Goal: Task Accomplishment & Management: Complete application form

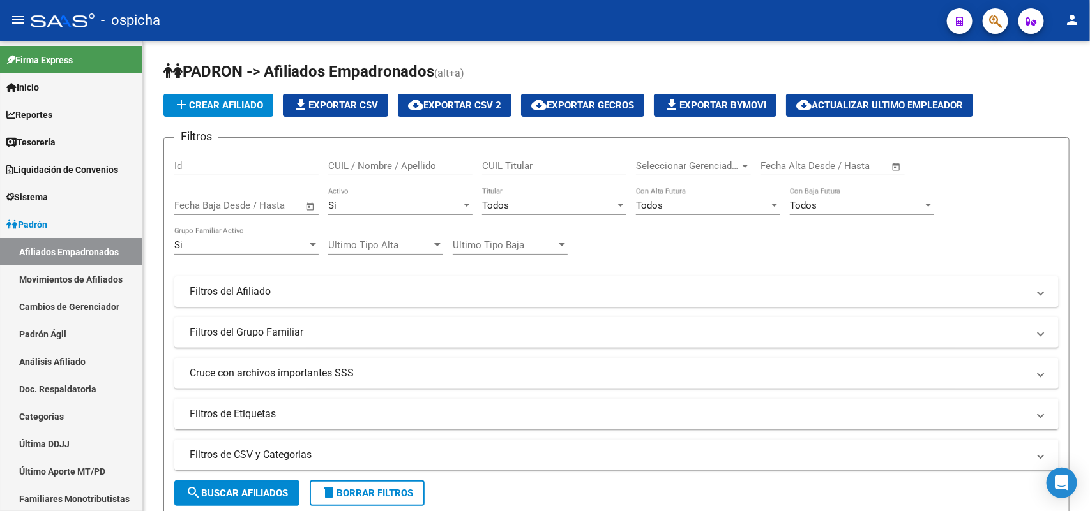
click at [375, 160] on input "CUIL / Nombre / Apellido" at bounding box center [400, 165] width 144 height 11
paste input "20960779089"
type input "20960779089"
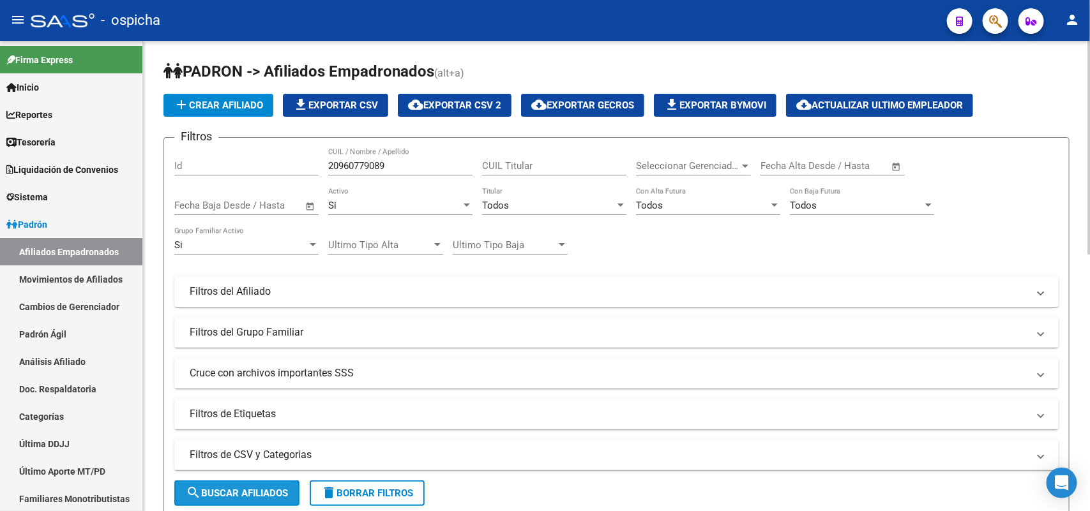
click at [262, 500] on button "search Buscar Afiliados" at bounding box center [236, 494] width 125 height 26
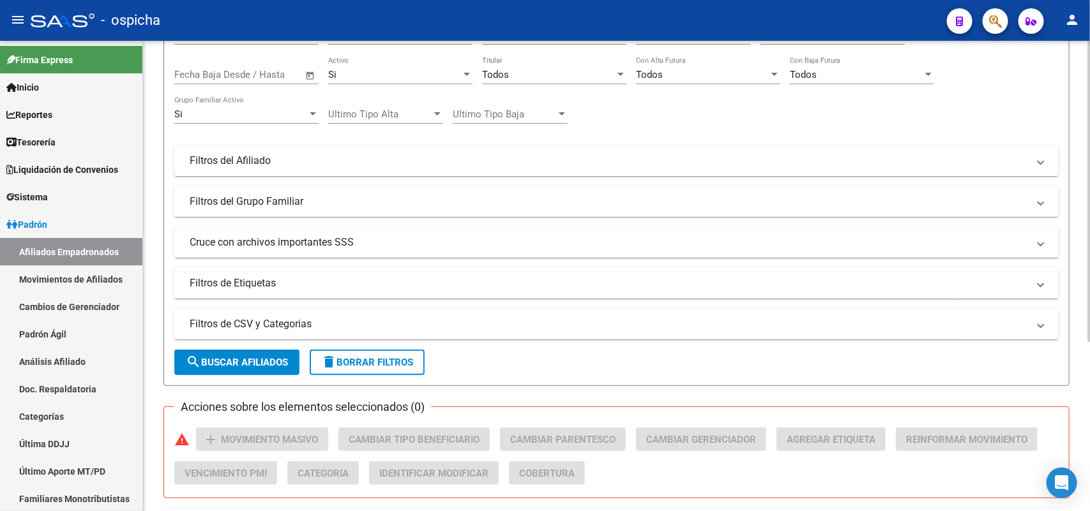
scroll to position [24, 0]
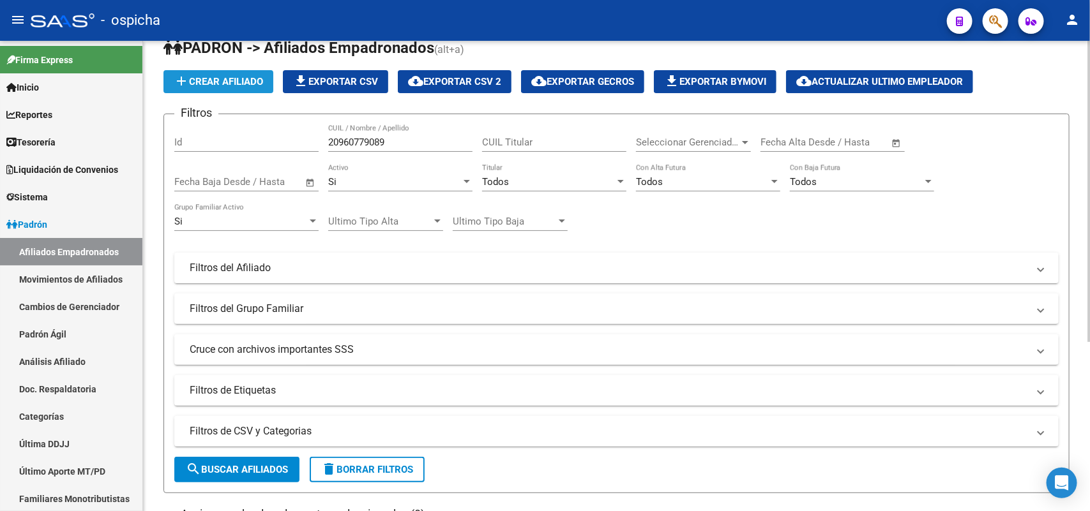
click at [236, 77] on span "add Crear Afiliado" at bounding box center [218, 81] width 89 height 11
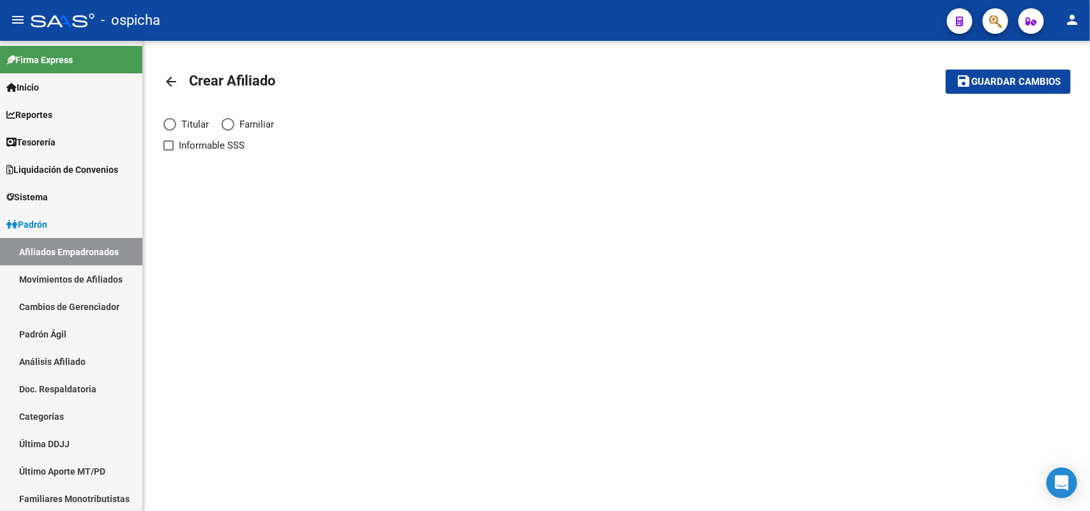
click at [177, 120] on span "Titular" at bounding box center [192, 124] width 33 height 14
click at [176, 120] on input "Titular" at bounding box center [169, 124] width 13 height 13
radio input "true"
checkbox input "true"
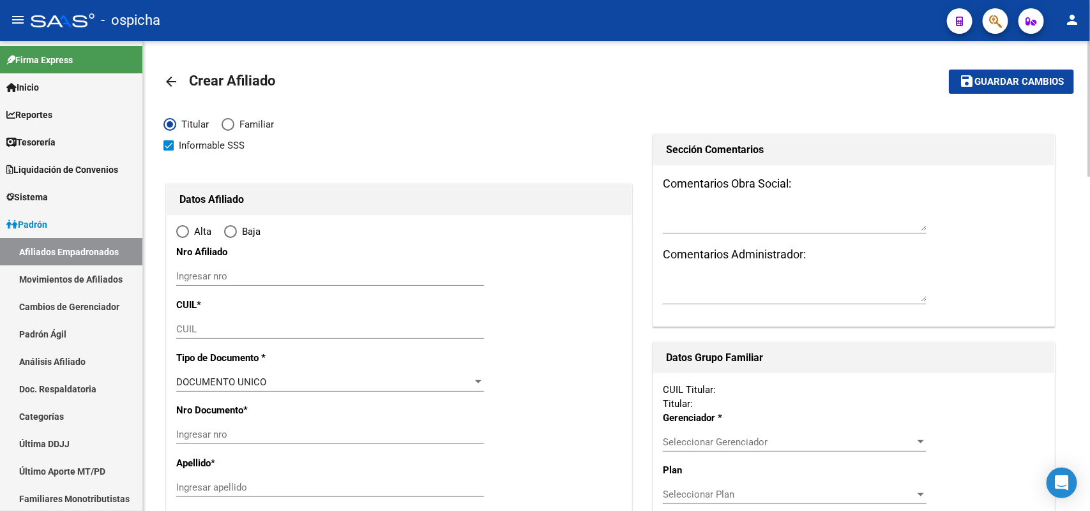
radio input "true"
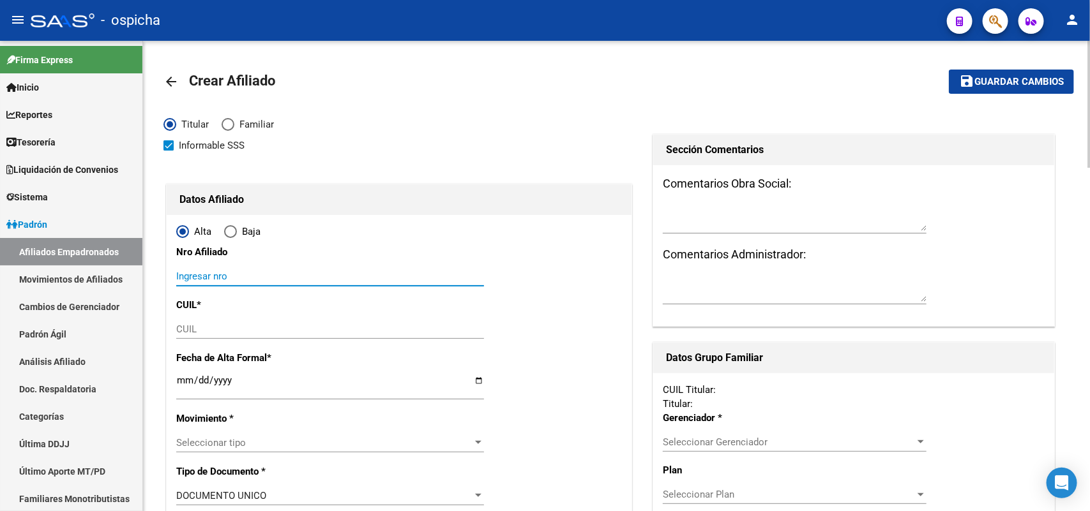
click at [215, 275] on input "Ingresar nro" at bounding box center [330, 276] width 308 height 11
paste input "20960779089"
type input "20960779089"
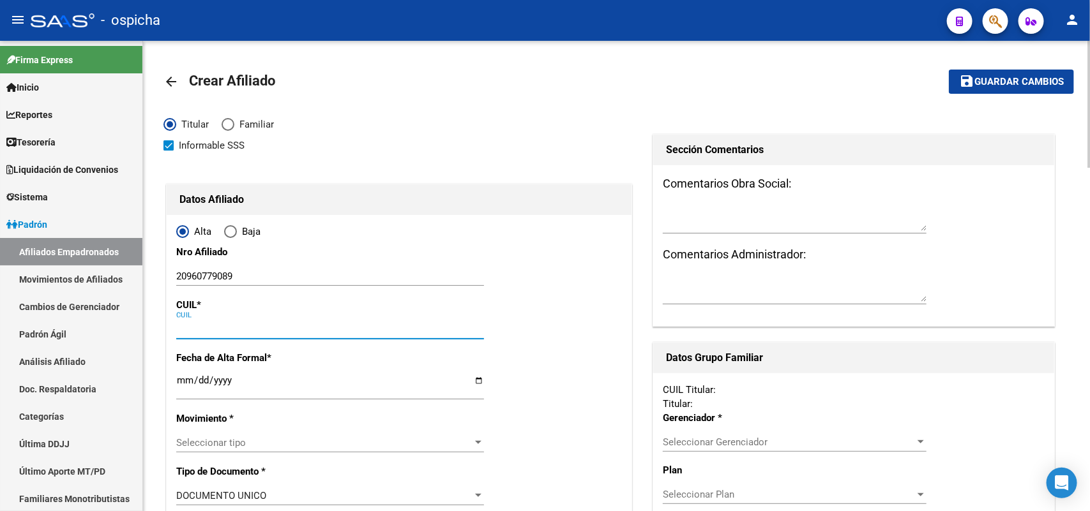
click at [211, 328] on input "CUIL" at bounding box center [330, 329] width 308 height 11
paste input "20-96077908-9"
type input "20-96077908-9"
click at [183, 383] on input "Ingresar fecha" at bounding box center [330, 385] width 308 height 20
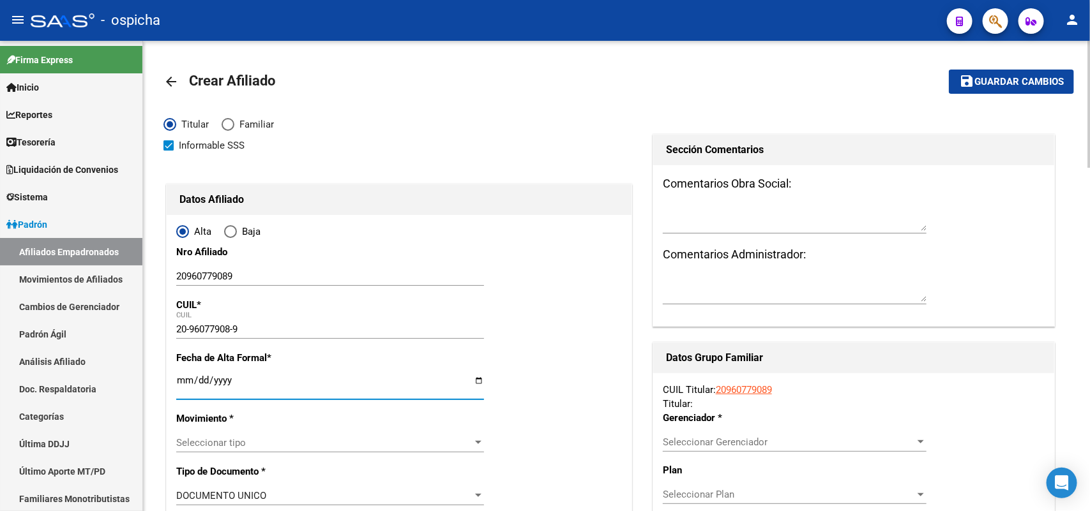
type input "96077908"
type input "[PERSON_NAME]"
type input "[DATE]"
type input "CABA"
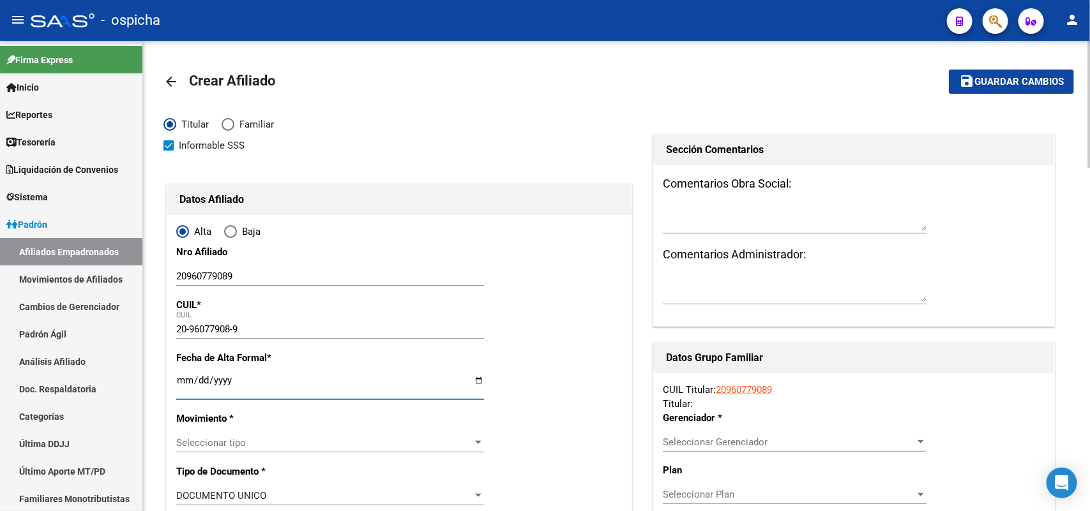
type input "1173"
type input "[PERSON_NAME]"
type input "155"
type input "8"
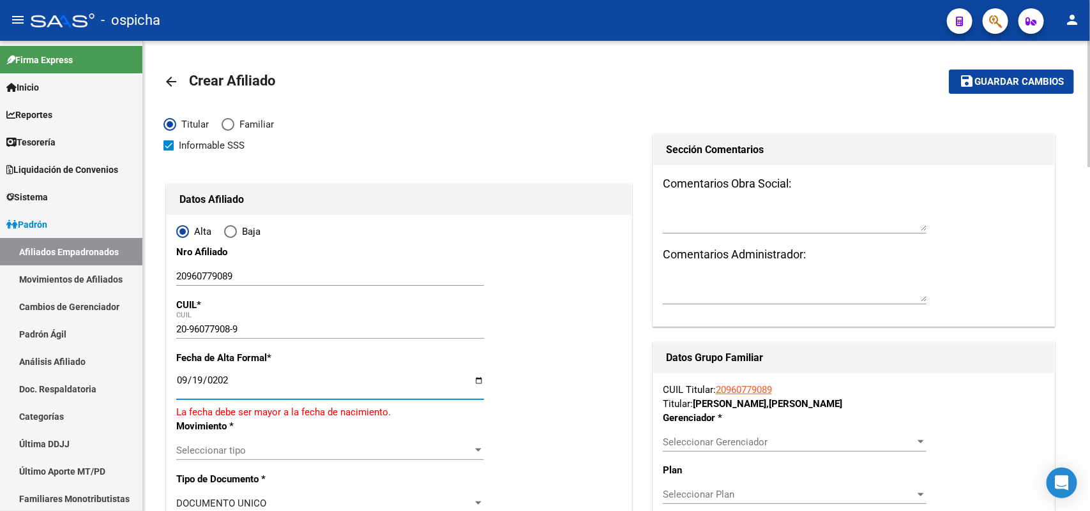
type input "[DATE]"
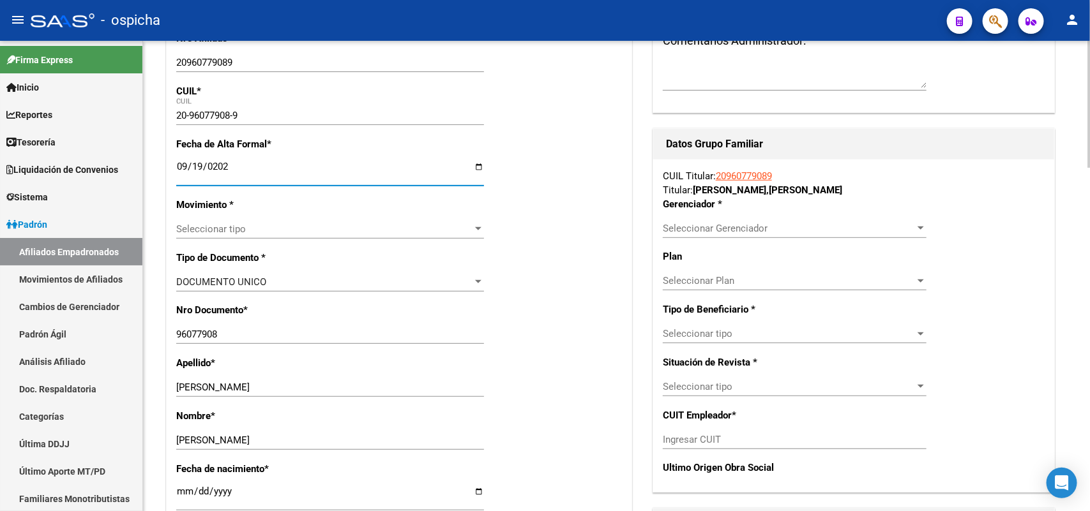
scroll to position [239, 0]
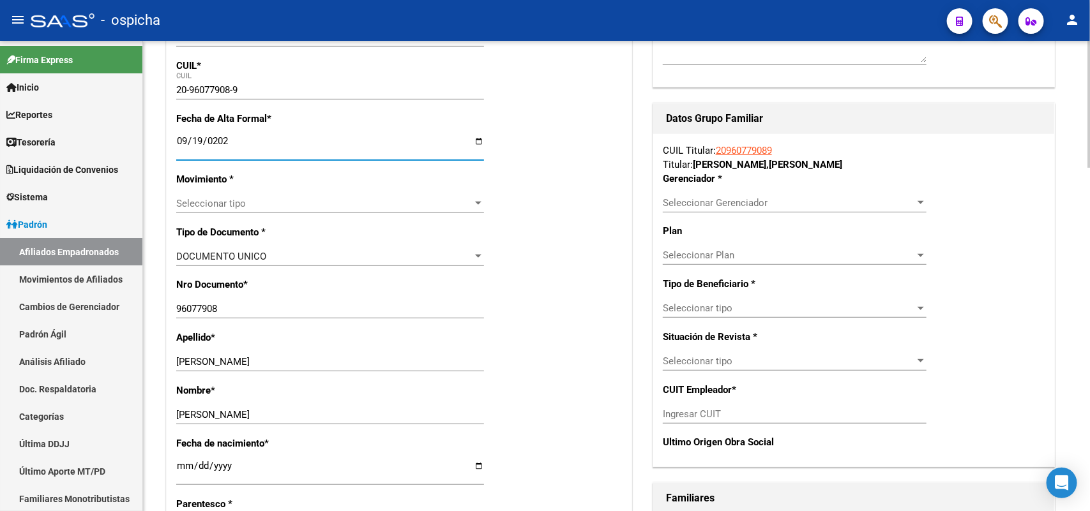
click at [217, 195] on div "Seleccionar tipo Seleccionar tipo" at bounding box center [330, 203] width 308 height 19
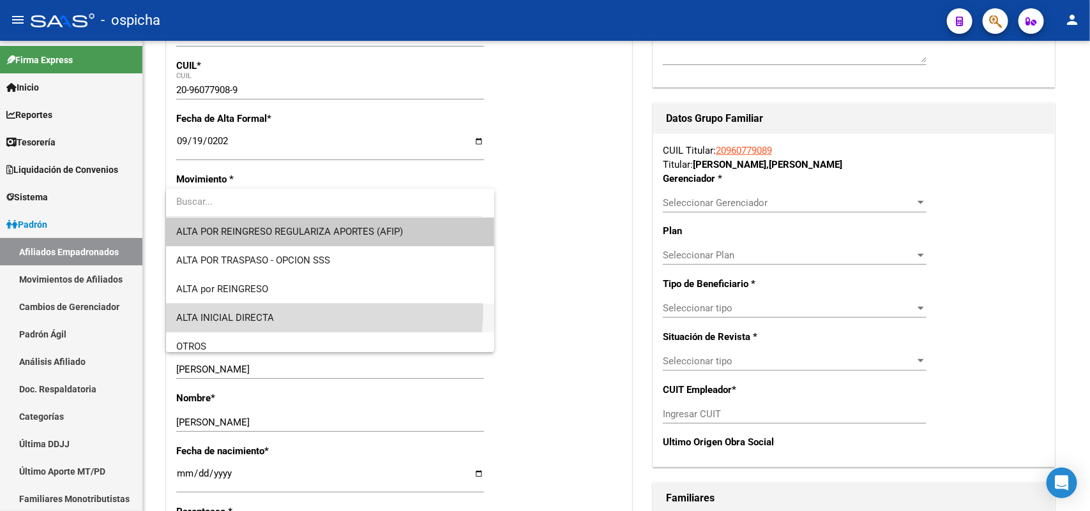
click at [234, 307] on span "ALTA INICIAL DIRECTA" at bounding box center [329, 318] width 307 height 29
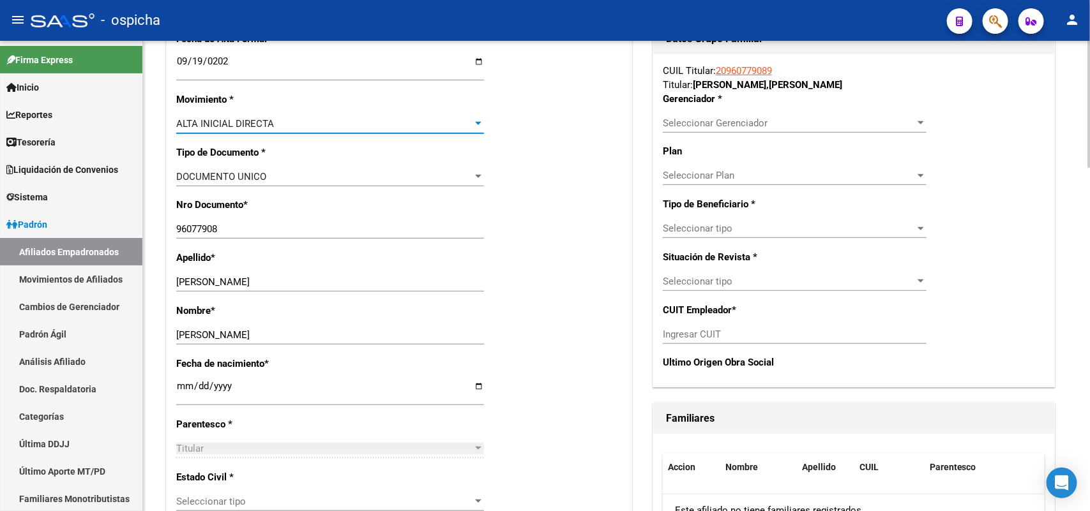
scroll to position [479, 0]
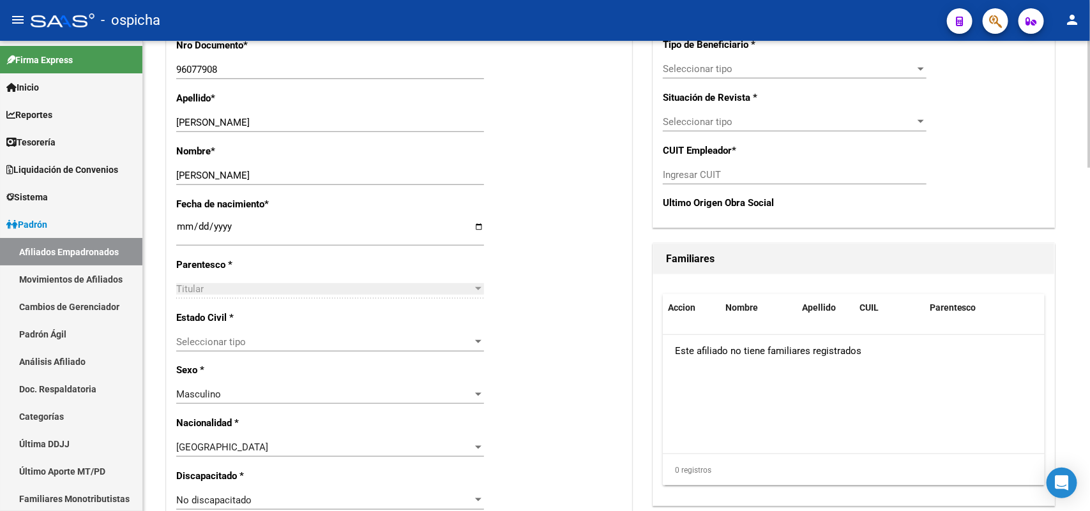
click at [199, 349] on div "Seleccionar tipo Seleccionar tipo" at bounding box center [330, 342] width 308 height 19
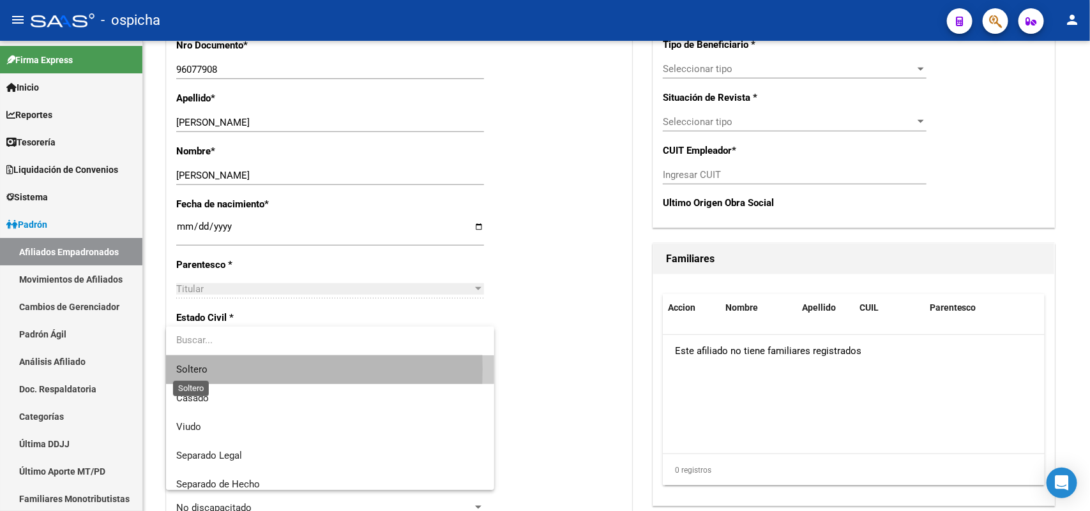
click at [203, 369] on span "Soltero" at bounding box center [191, 369] width 31 height 11
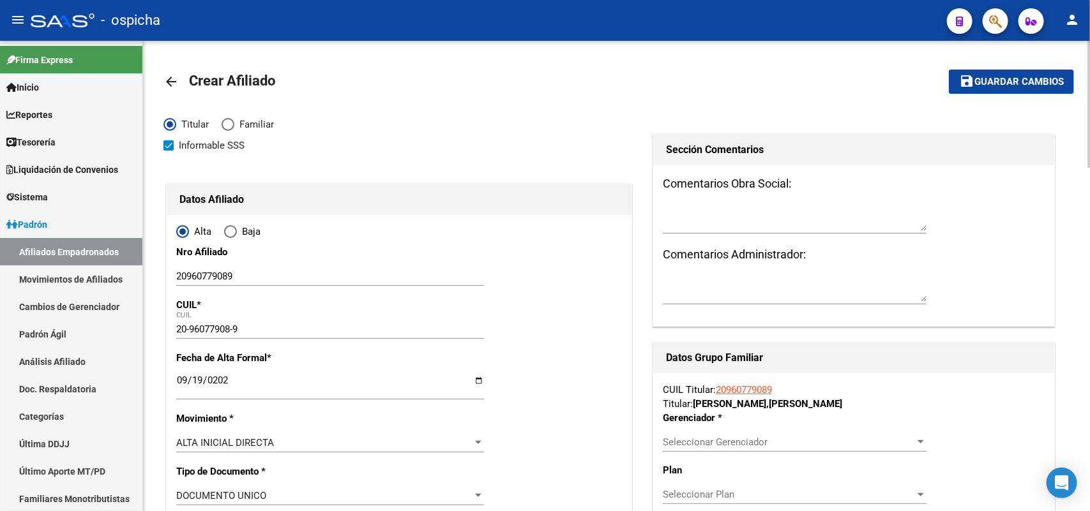
scroll to position [239, 0]
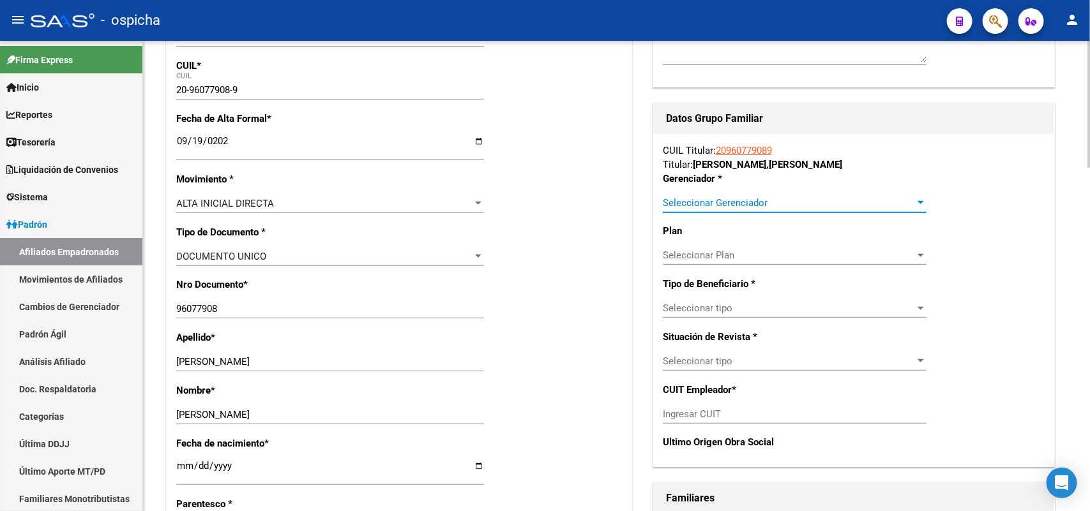
click at [733, 198] on span "Seleccionar Gerenciador" at bounding box center [789, 202] width 252 height 11
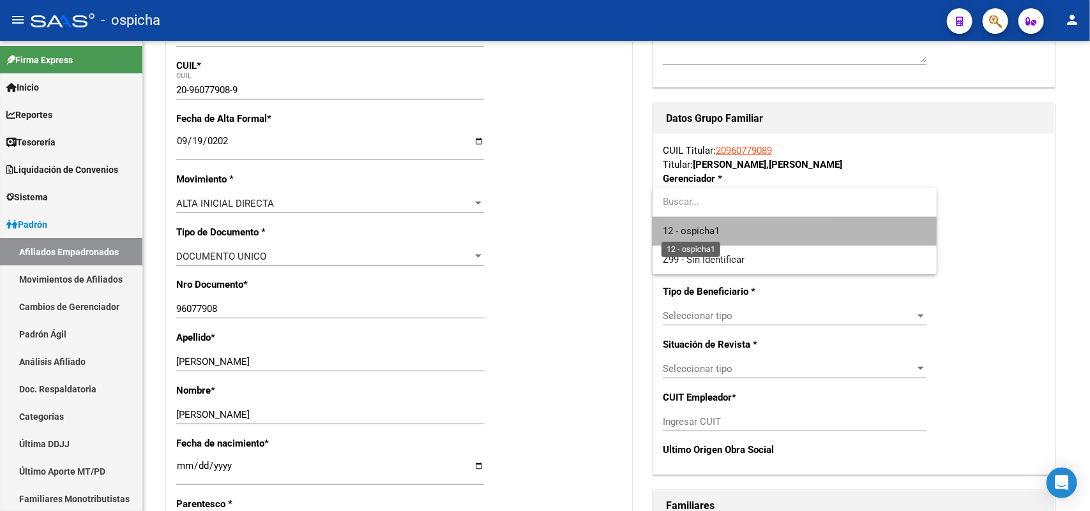
click at [720, 227] on span "12 - ospicha1" at bounding box center [691, 230] width 57 height 11
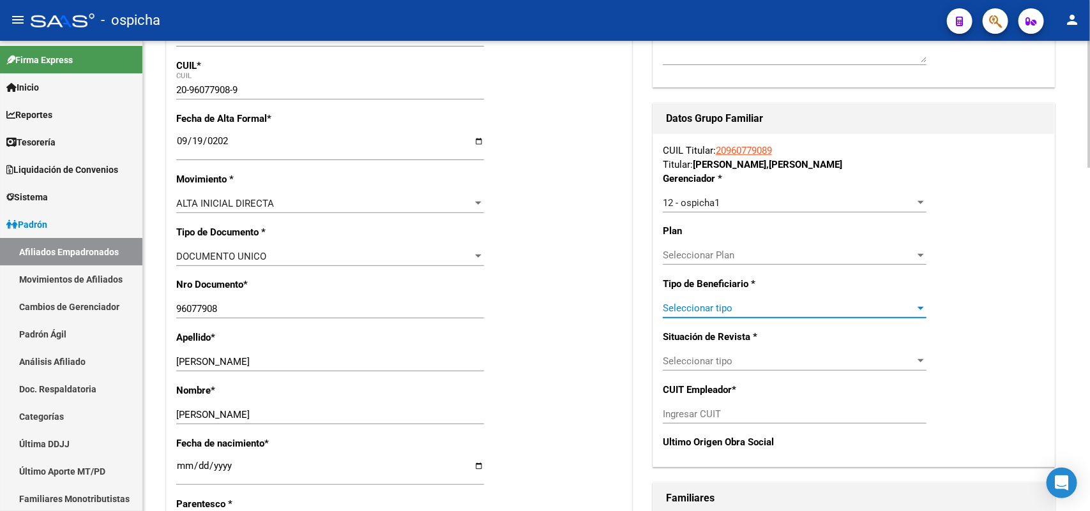
click at [720, 305] on span "Seleccionar tipo" at bounding box center [789, 308] width 252 height 11
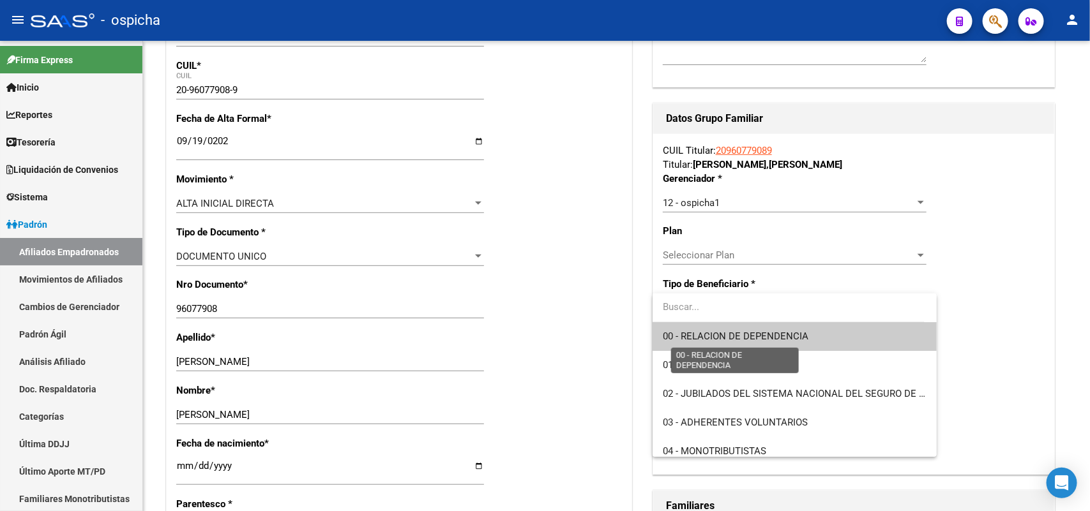
click at [745, 336] on span "00 - RELACION DE DEPENDENCIA" at bounding box center [736, 336] width 146 height 11
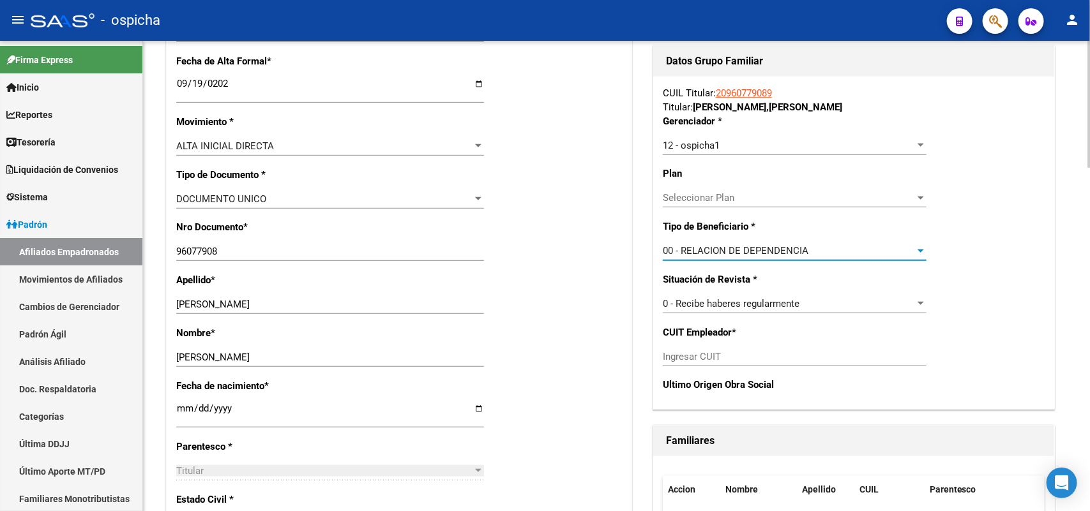
scroll to position [399, 0]
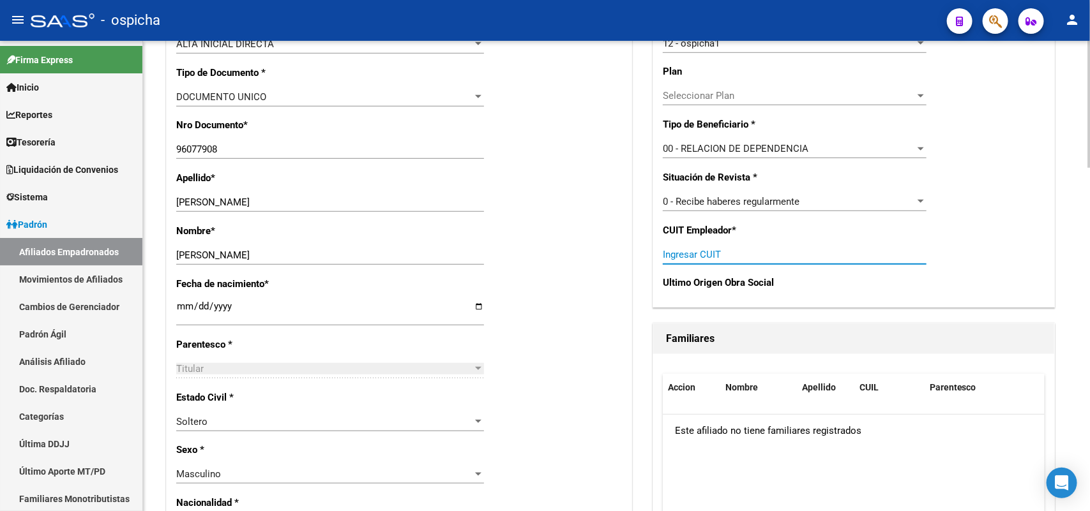
click at [713, 253] on input "Ingresar CUIT" at bounding box center [795, 254] width 264 height 11
type input "30-50410325-7"
click at [960, 221] on div "CUIL Titular: 20960779089 Titular: [PERSON_NAME] [PERSON_NAME] Gerenciador * 12…" at bounding box center [854, 140] width 402 height 333
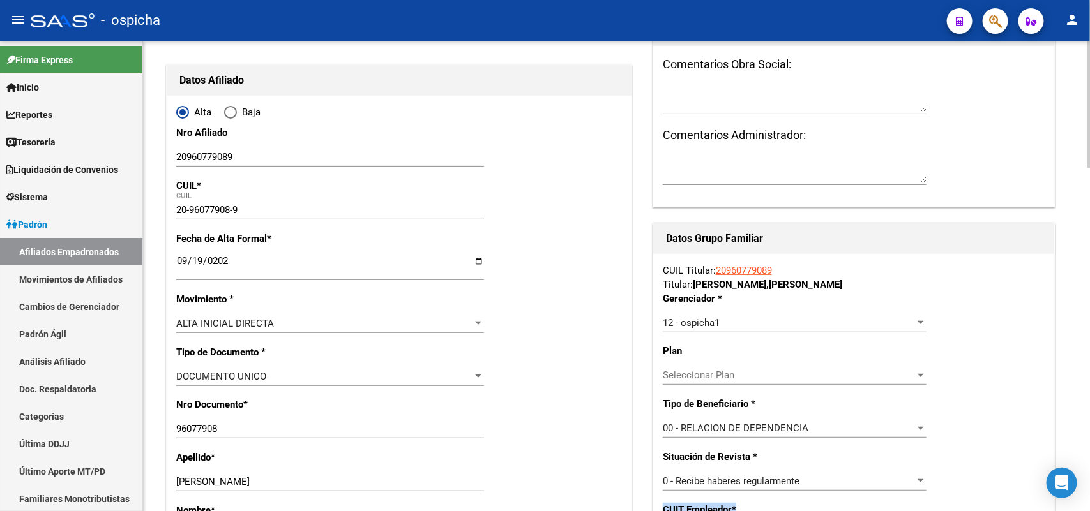
scroll to position [0, 0]
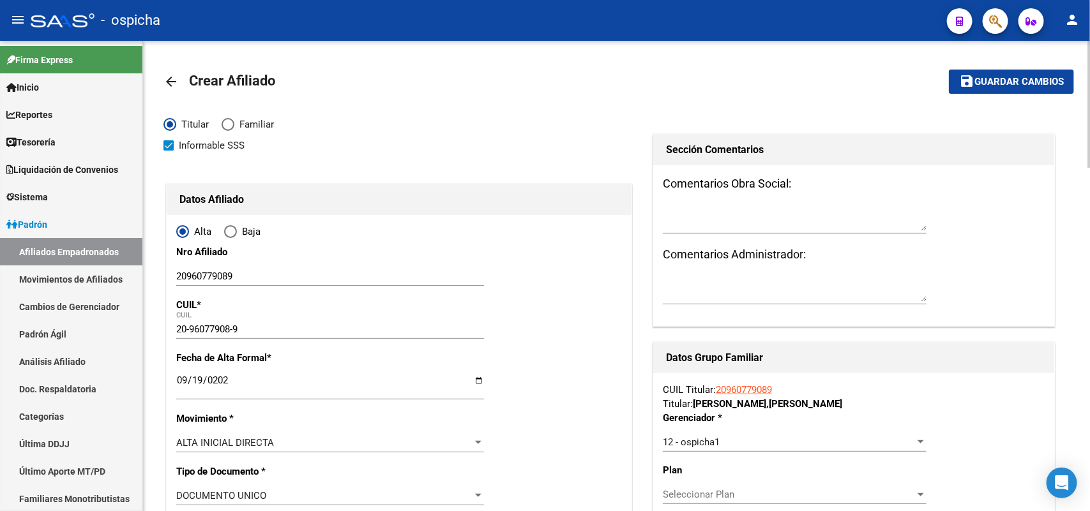
click at [995, 77] on span "Guardar cambios" at bounding box center [1018, 82] width 89 height 11
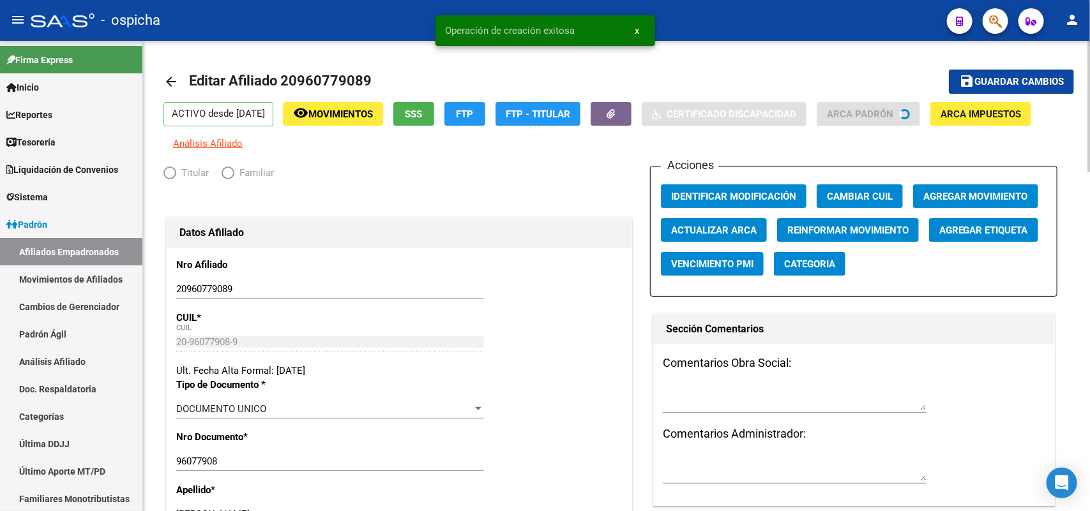
radio input "true"
type input "30-50410325-7"
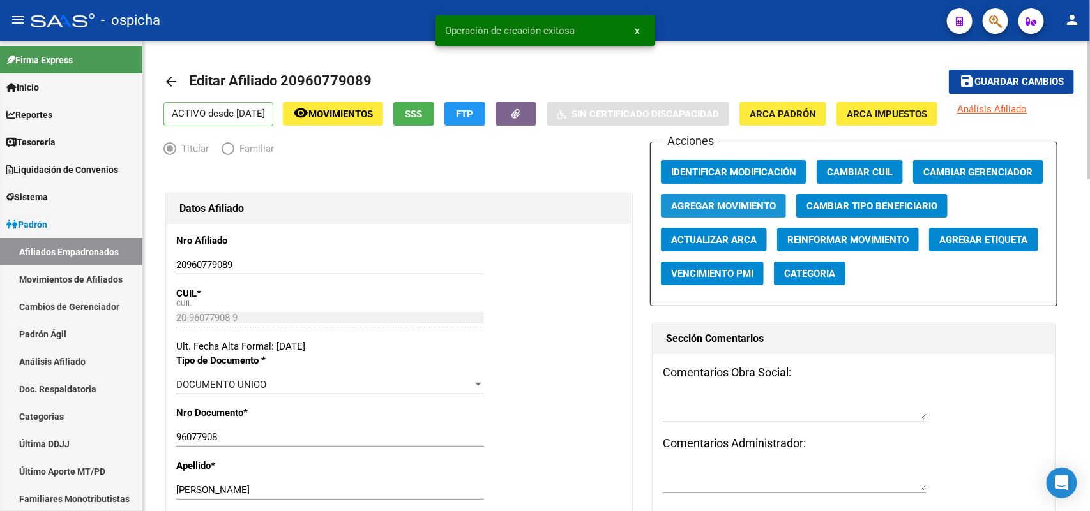
click at [736, 204] on span "Agregar Movimiento" at bounding box center [723, 205] width 105 height 11
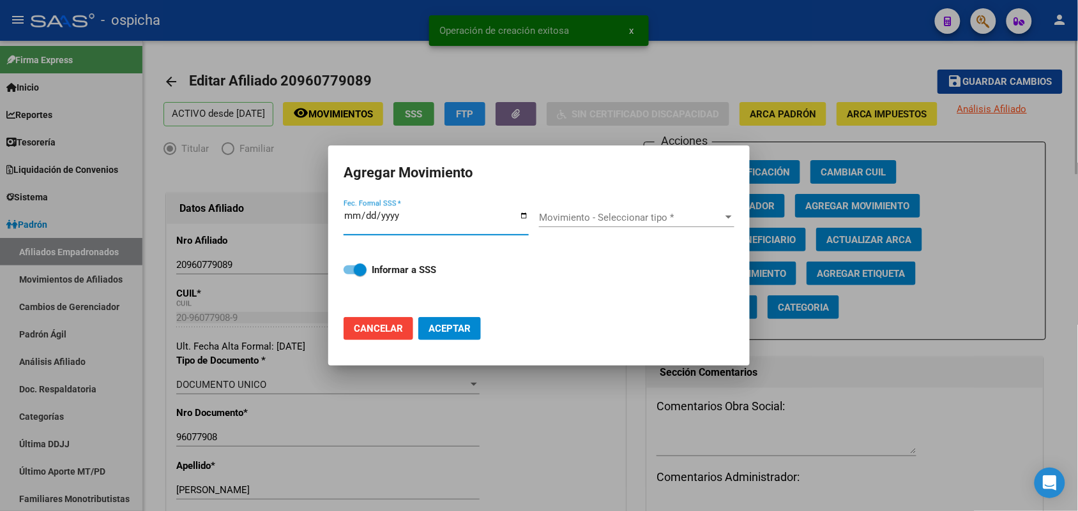
click at [748, 126] on div at bounding box center [539, 255] width 1078 height 511
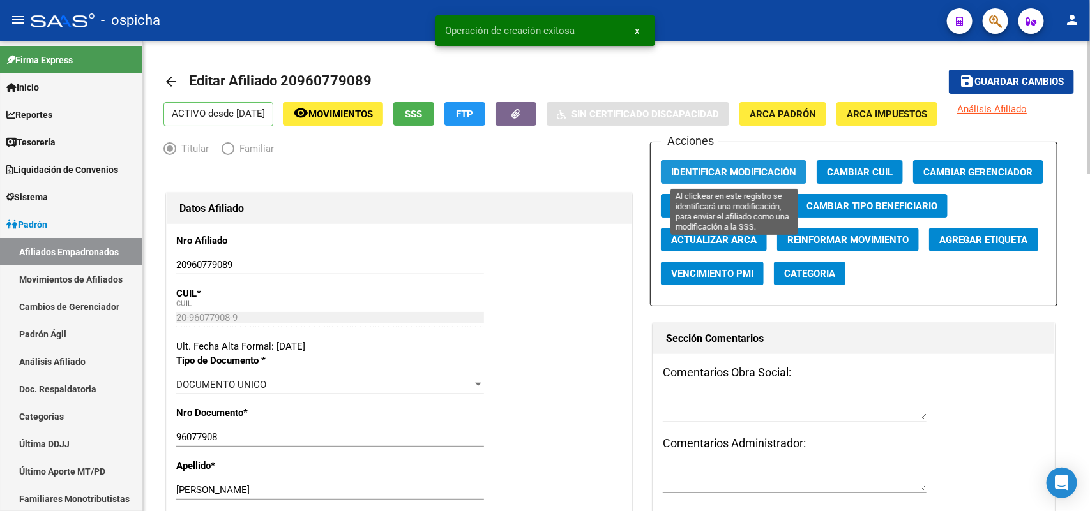
click at [739, 164] on button "Identificar Modificación" at bounding box center [734, 172] width 146 height 24
